Goal: Transaction & Acquisition: Purchase product/service

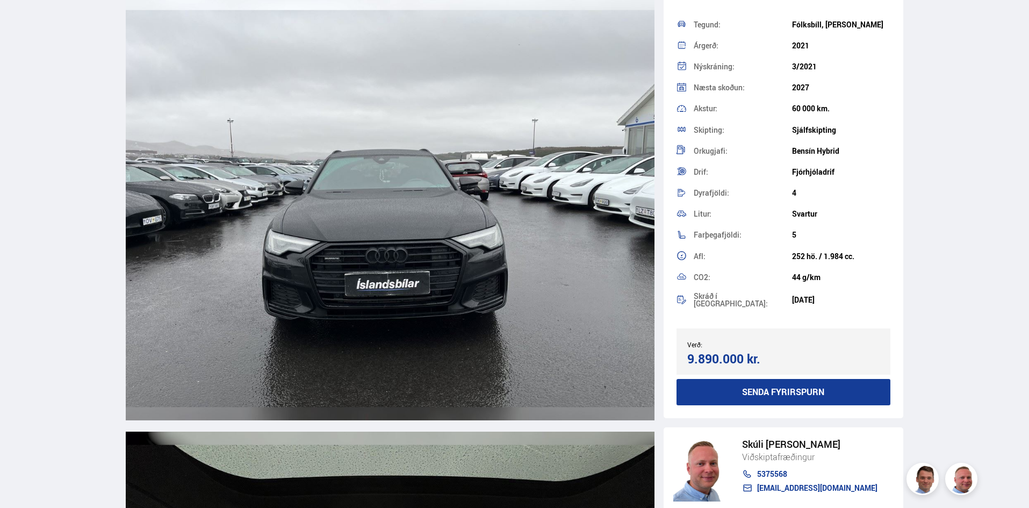
scroll to position [4300, 0]
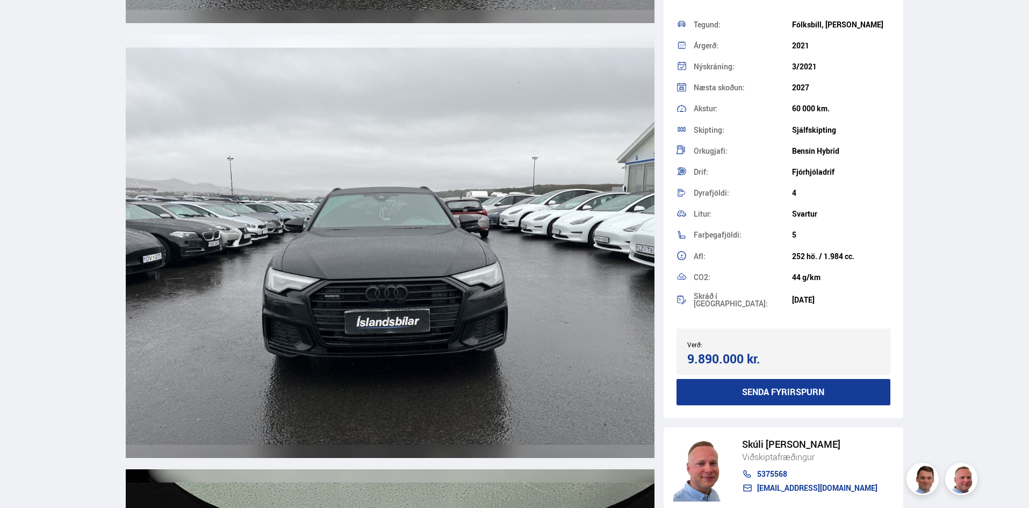
click at [399, 305] on img at bounding box center [390, 245] width 529 height 423
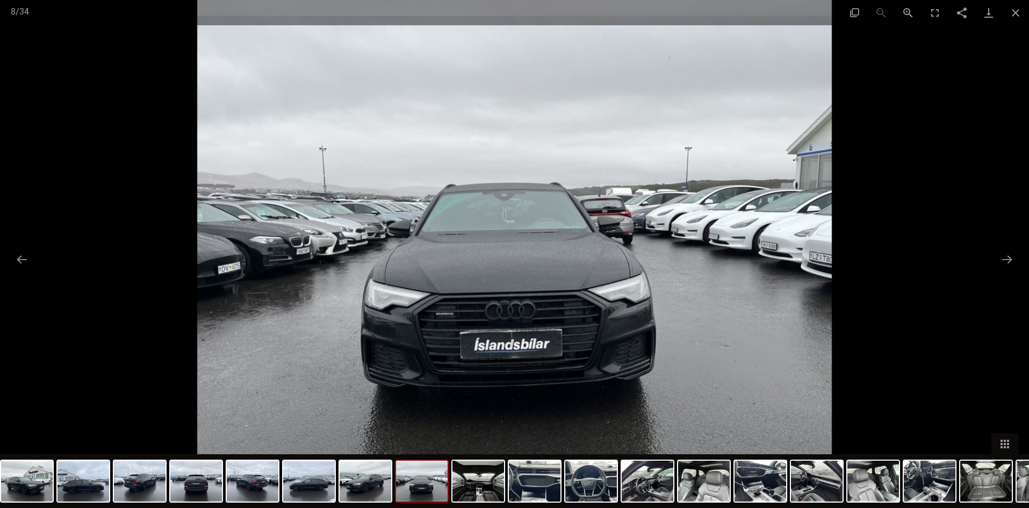
click at [94, 183] on div at bounding box center [514, 254] width 1029 height 508
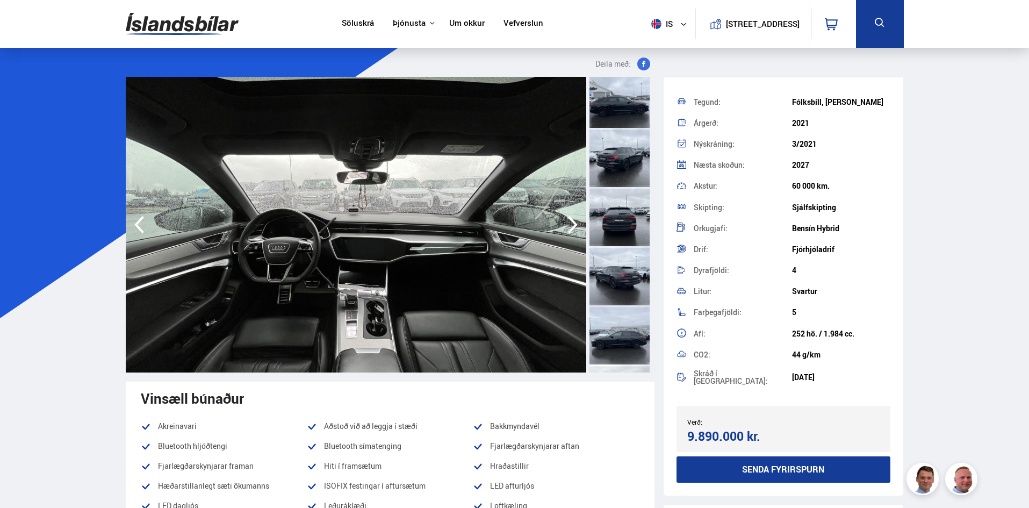
scroll to position [0, 0]
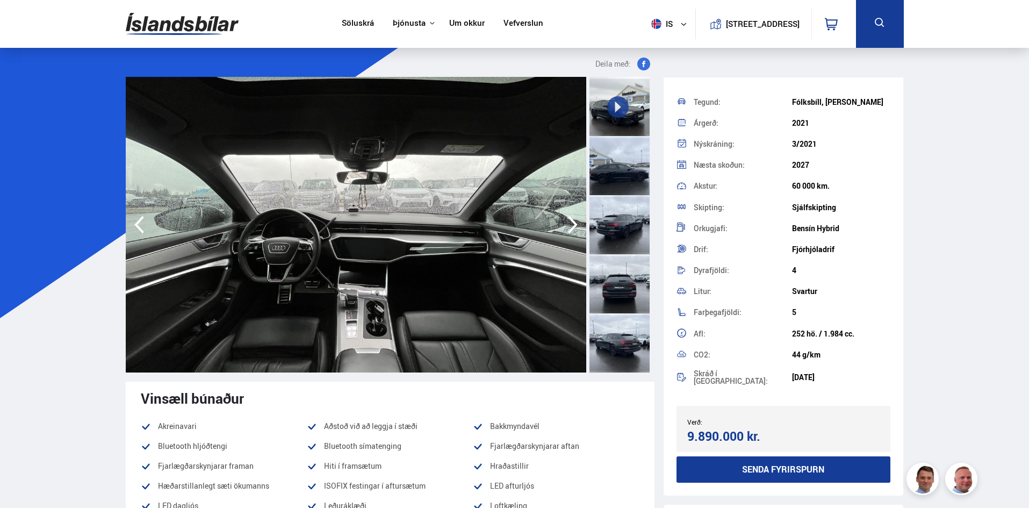
click at [635, 177] on div at bounding box center [620, 165] width 60 height 59
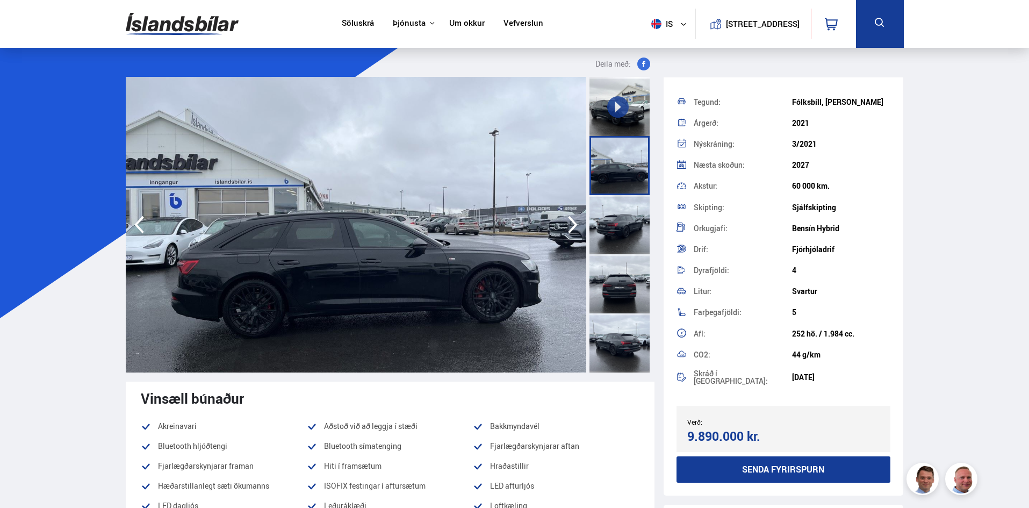
click at [626, 235] on div at bounding box center [620, 224] width 60 height 59
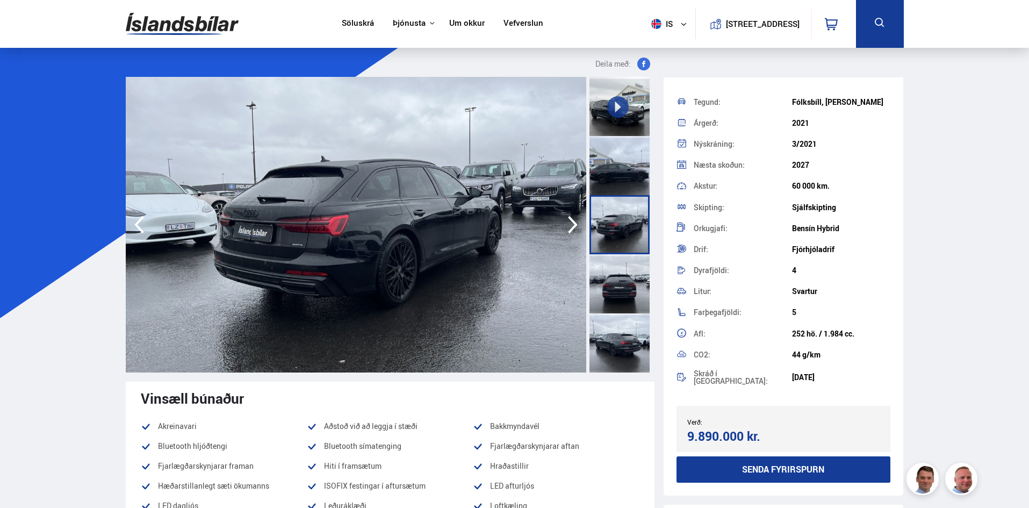
click at [622, 285] on div at bounding box center [620, 283] width 60 height 59
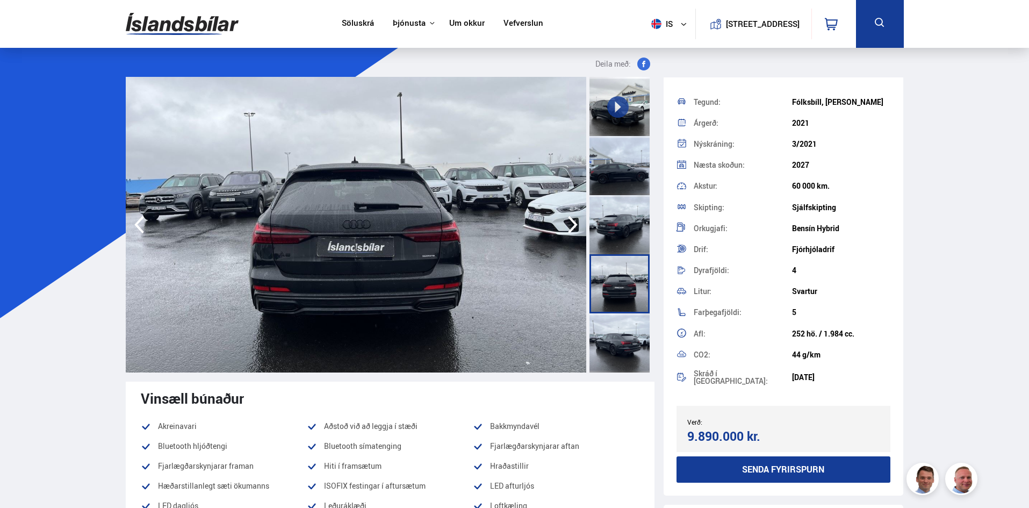
click at [626, 335] on div at bounding box center [620, 342] width 60 height 59
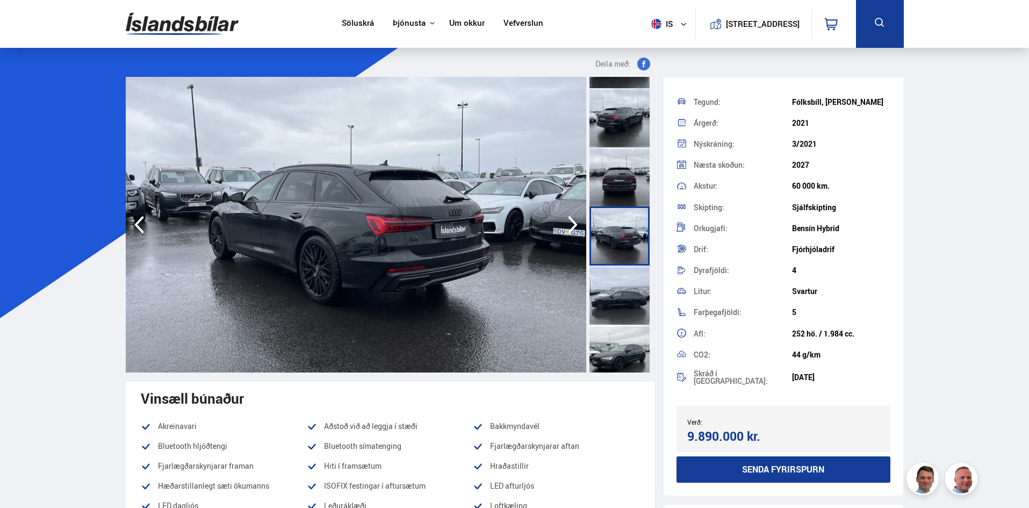
scroll to position [108, 0]
click at [620, 308] on div at bounding box center [620, 294] width 60 height 59
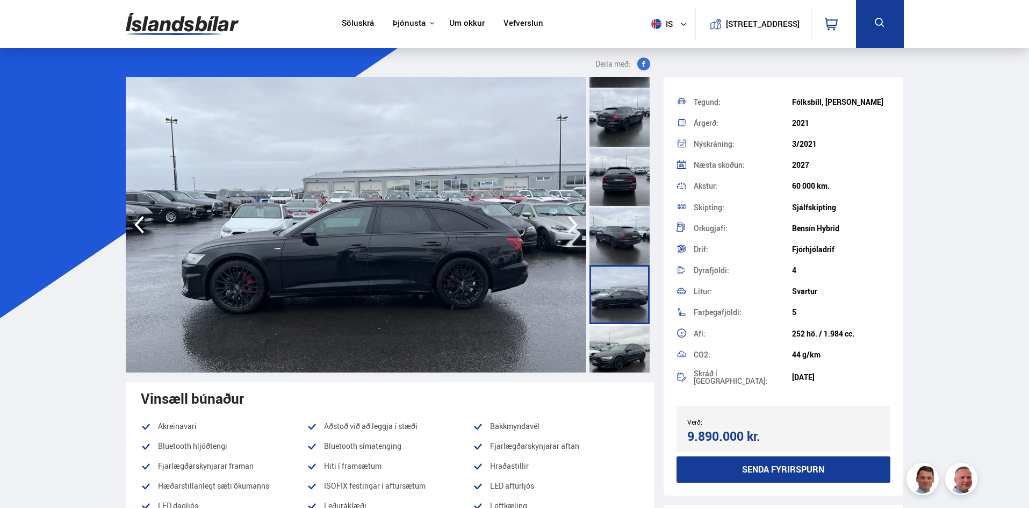
click at [625, 339] on div at bounding box center [620, 353] width 60 height 59
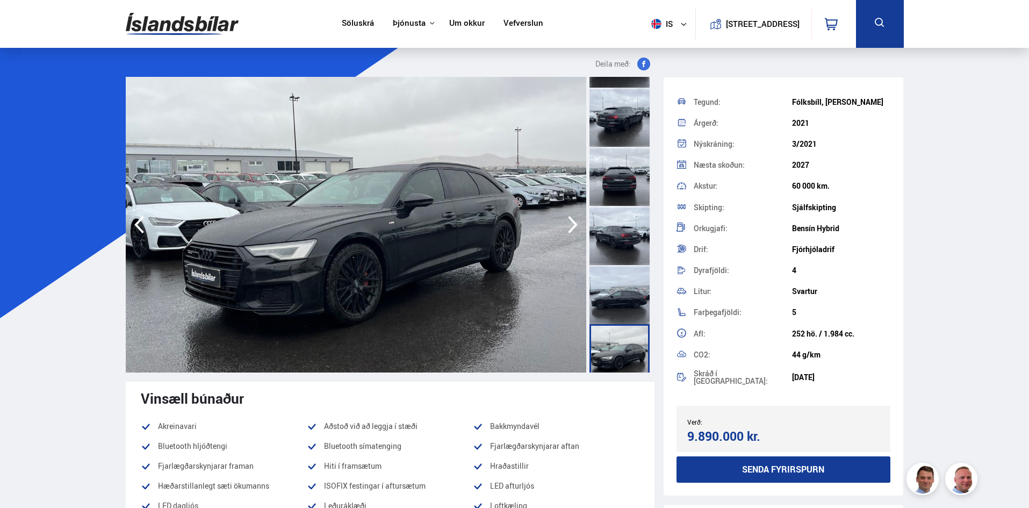
scroll to position [215, 0]
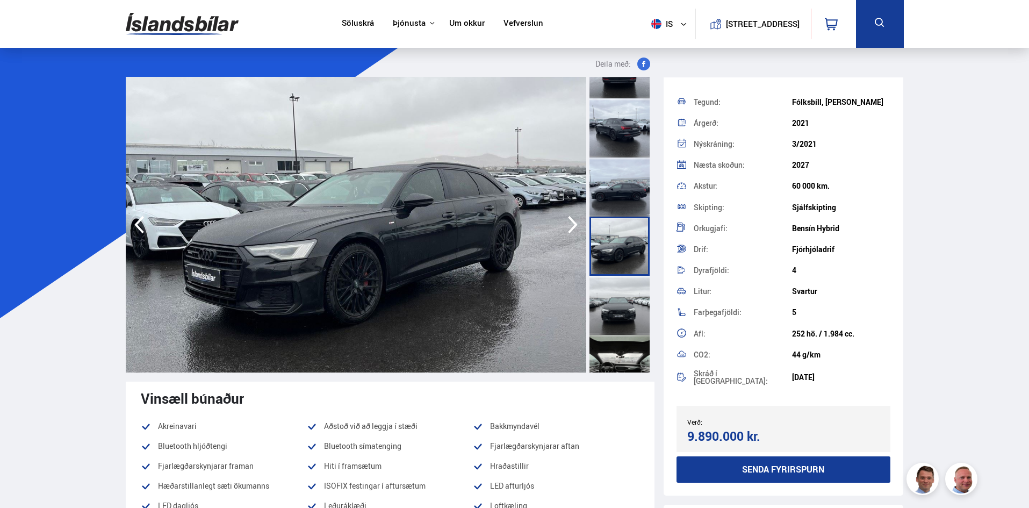
click at [618, 310] on div at bounding box center [620, 305] width 60 height 59
